Goal: Obtain resource: Download file/media

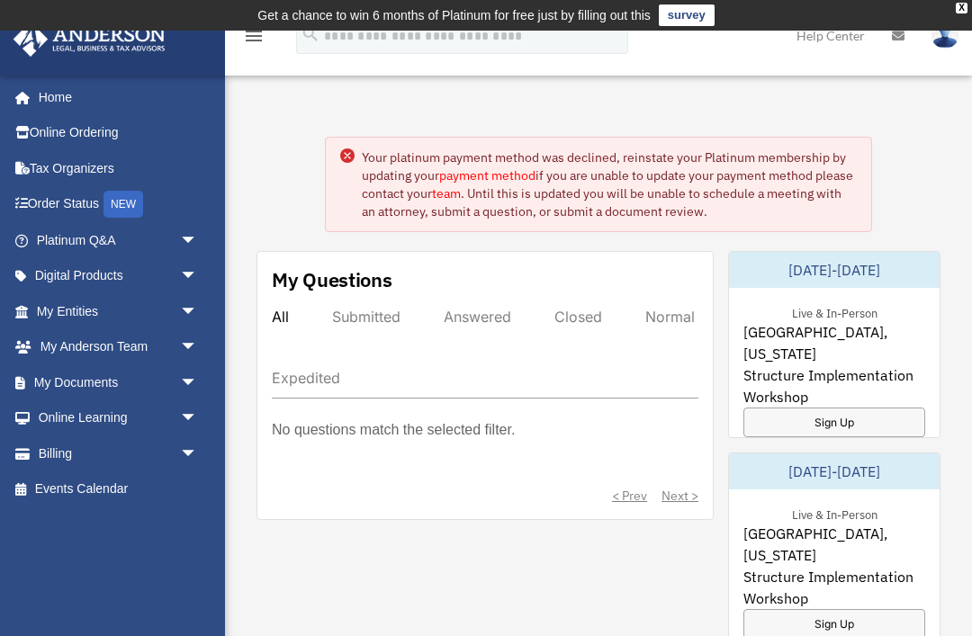
click at [114, 370] on link "My Documents arrow_drop_down" at bounding box center [119, 382] width 212 height 36
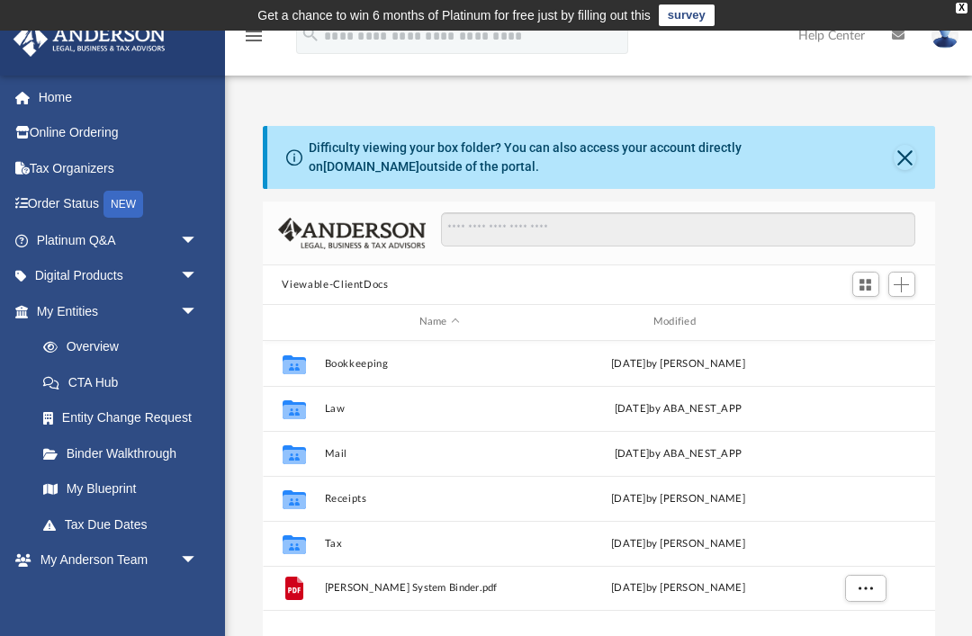
scroll to position [1, 1]
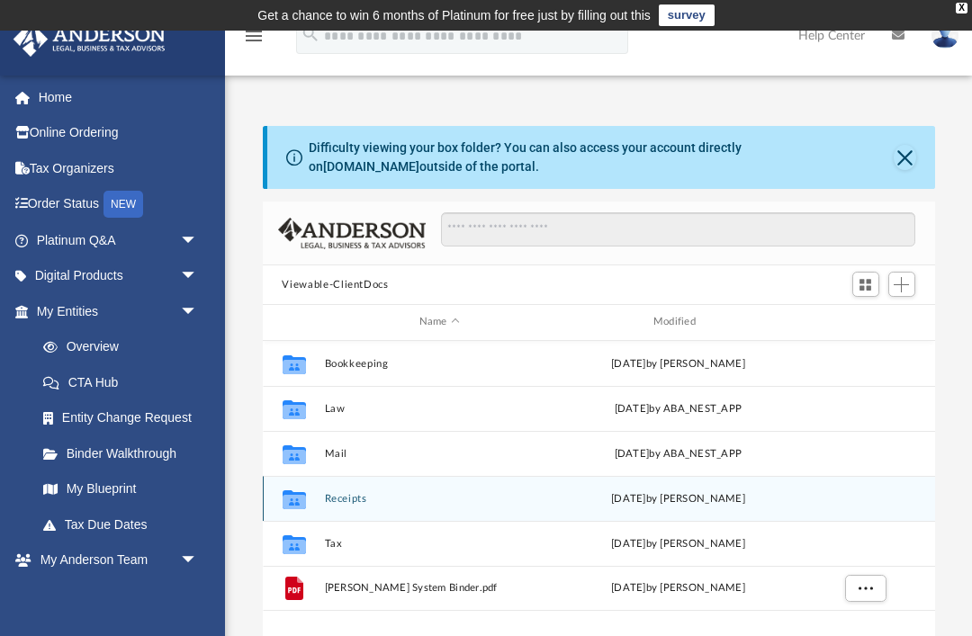
click at [394, 486] on div "Collaborated Folder Receipts [DATE] by [PERSON_NAME]" at bounding box center [599, 498] width 672 height 45
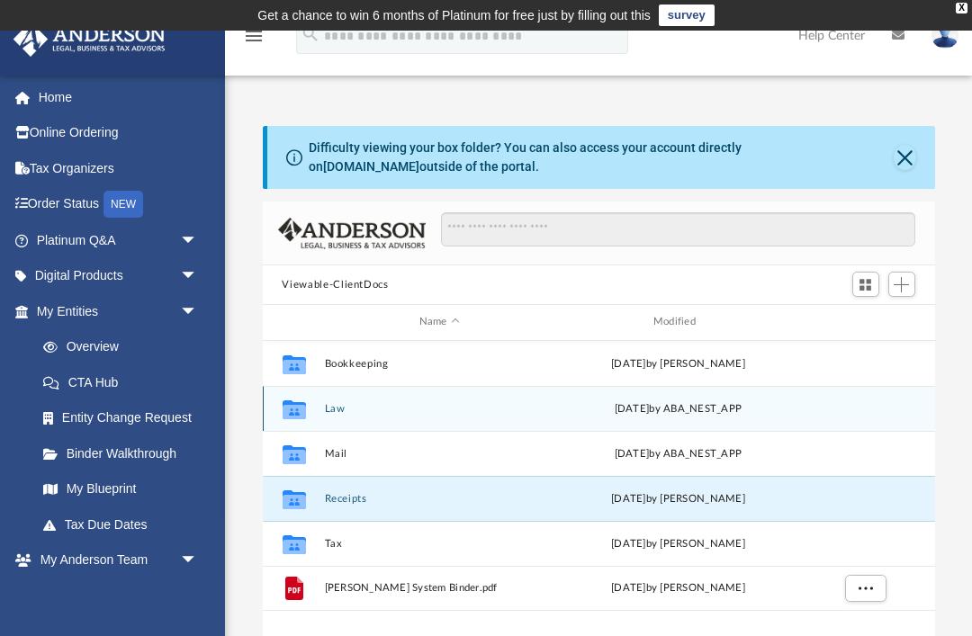
click at [335, 409] on button "Law" at bounding box center [439, 409] width 230 height 12
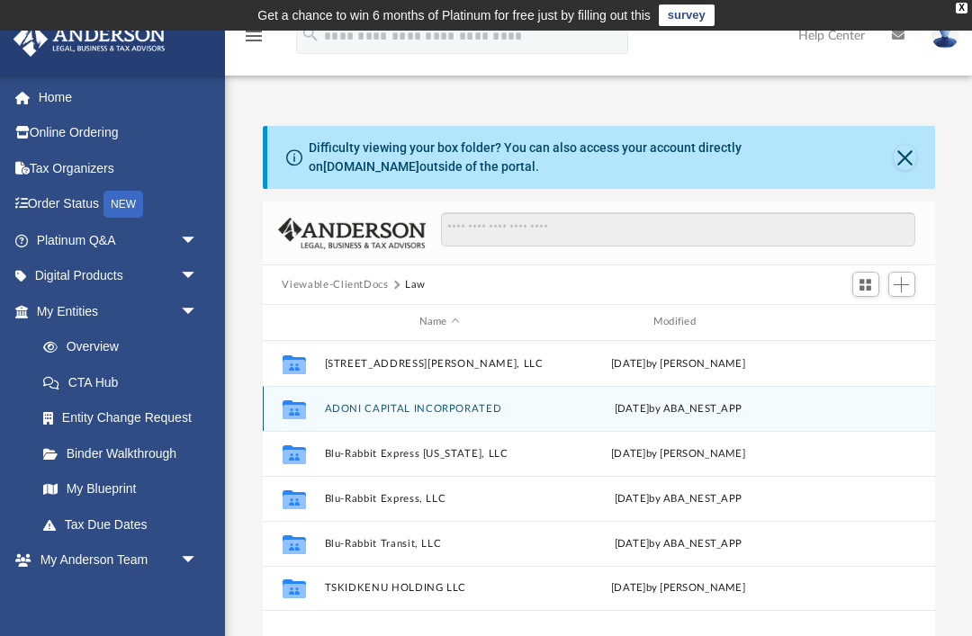
click at [663, 409] on div "[DATE] by ABA_NEST_APP" at bounding box center [677, 408] width 230 height 16
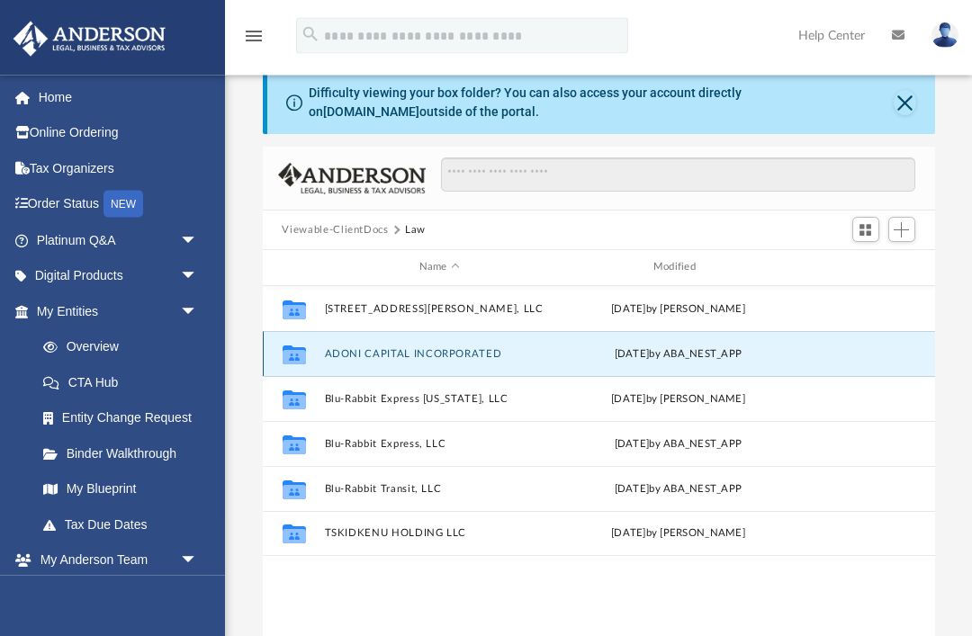
scroll to position [55, 0]
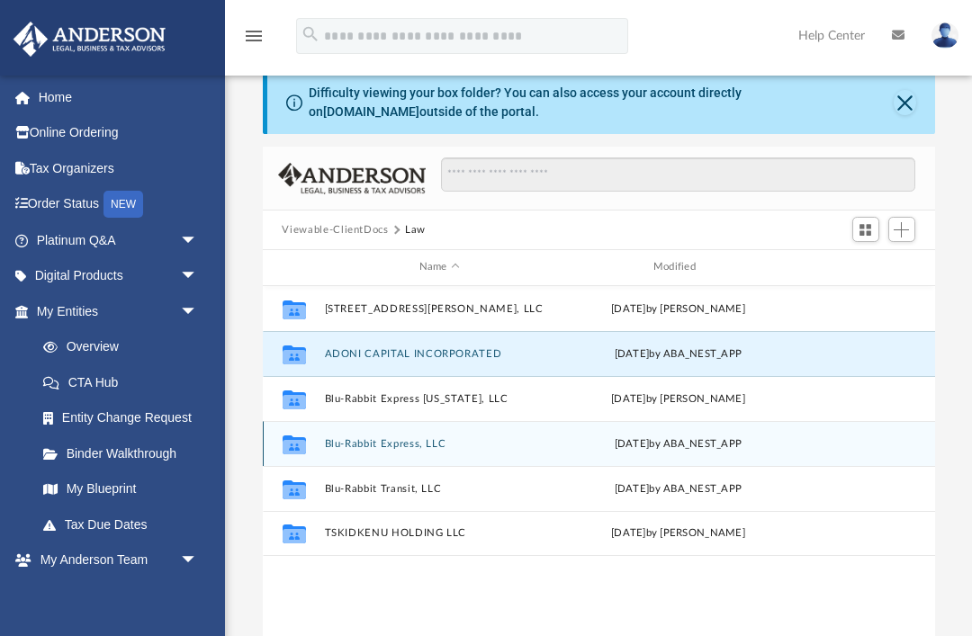
click at [383, 440] on button "Blu-Rabbit Express, LLC" at bounding box center [439, 444] width 230 height 12
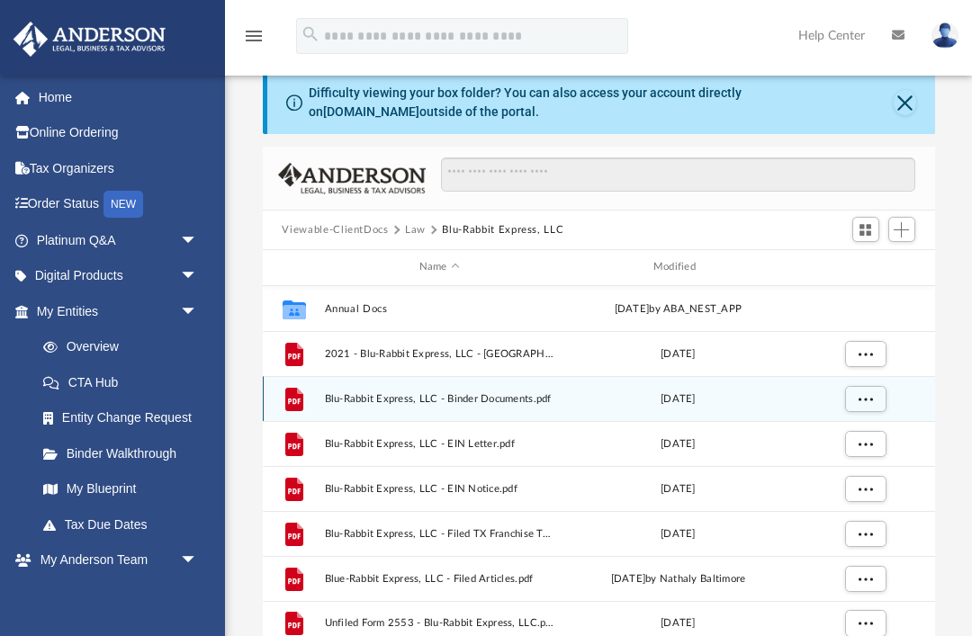
click at [492, 402] on span "Blu-Rabbit Express, LLC - Binder Documents.pdf" at bounding box center [439, 399] width 230 height 12
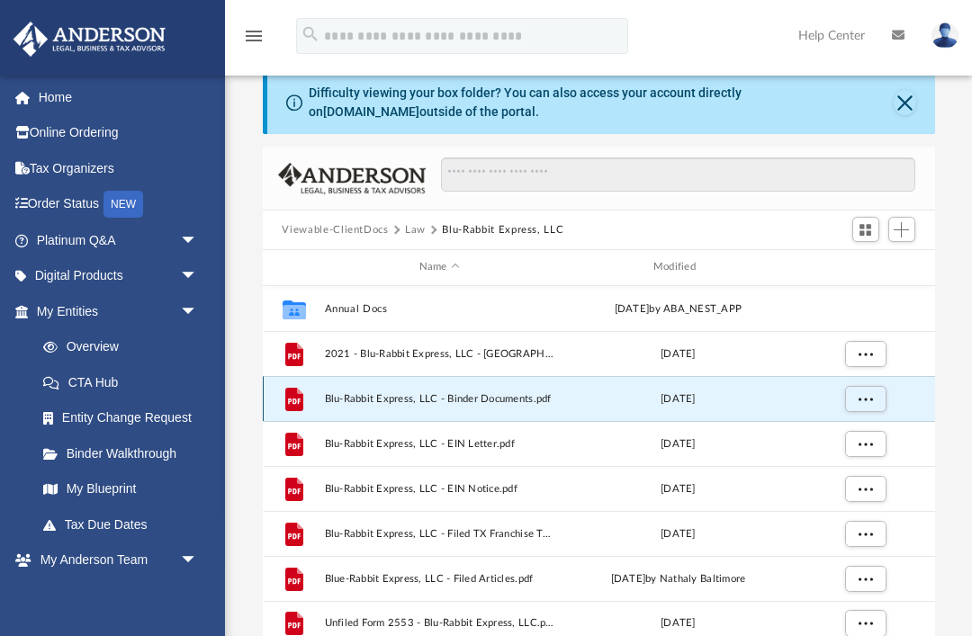
click at [388, 393] on span "Blu-Rabbit Express, LLC - Binder Documents.pdf" at bounding box center [439, 399] width 230 height 12
click at [859, 400] on span "More options" at bounding box center [865, 398] width 14 height 10
click at [841, 432] on li "Preview" at bounding box center [849, 435] width 52 height 19
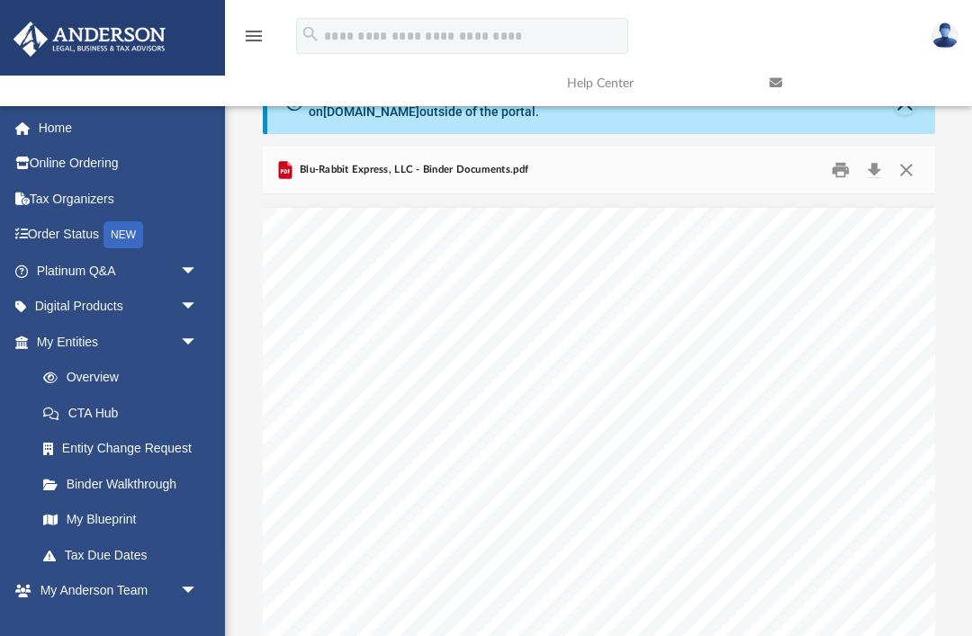
scroll to position [409, 672]
